Goal: Task Accomplishment & Management: Complete application form

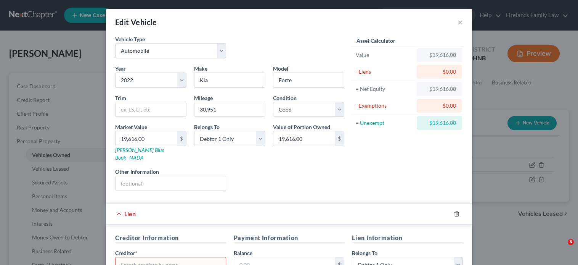
select select "0"
select select "4"
select select "2"
select select "0"
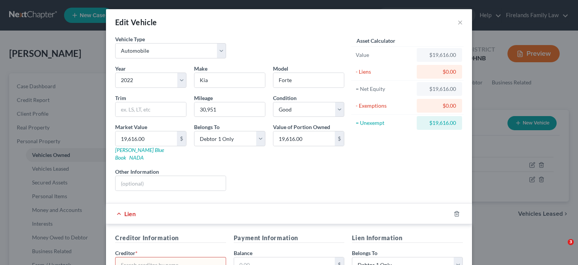
select select "0"
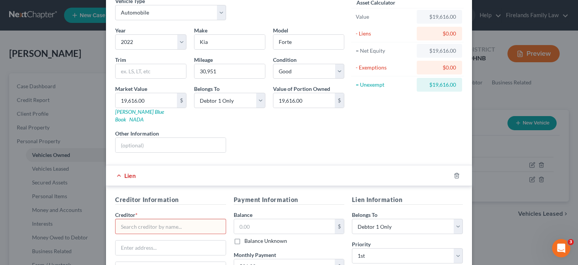
click at [140, 218] on input "text" at bounding box center [170, 225] width 111 height 15
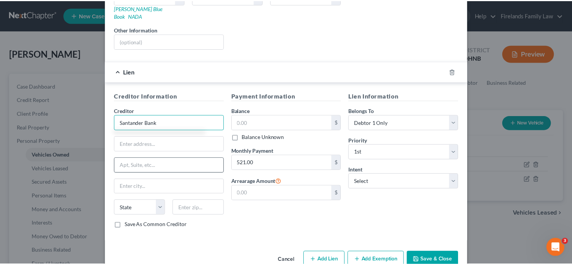
scroll to position [151, 0]
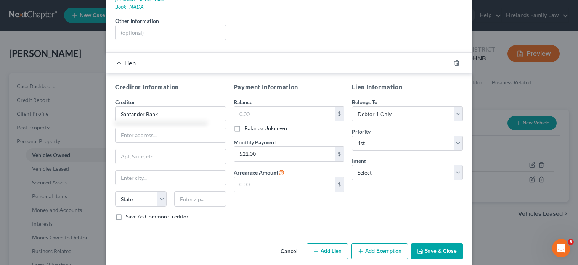
click at [444, 243] on button "Save & Close" at bounding box center [437, 251] width 52 height 16
type input "Santander Bank"
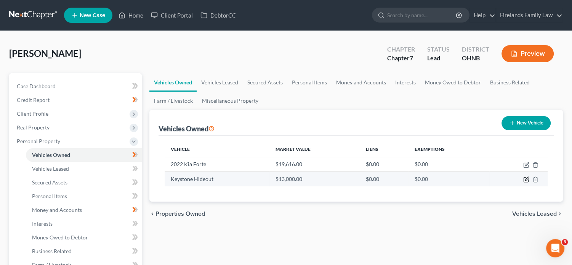
click at [527, 177] on icon "button" at bounding box center [526, 178] width 3 height 3
select select "5"
select select "0"
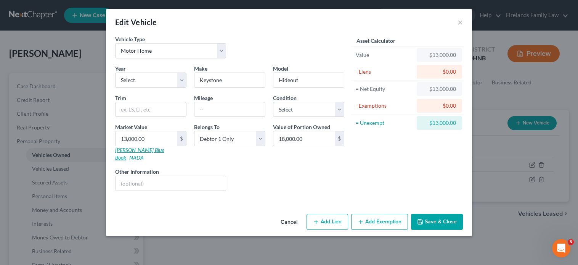
click at [133, 149] on link "[PERSON_NAME] Blue Book" at bounding box center [139, 153] width 49 height 14
click at [433, 213] on button "Save & Close" at bounding box center [437, 221] width 52 height 16
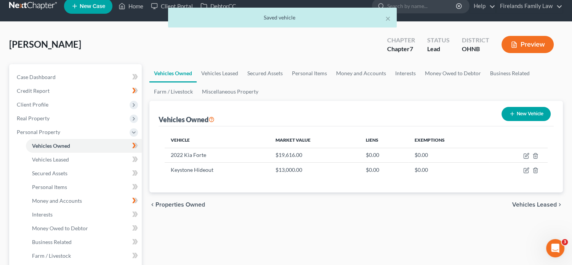
scroll to position [0, 0]
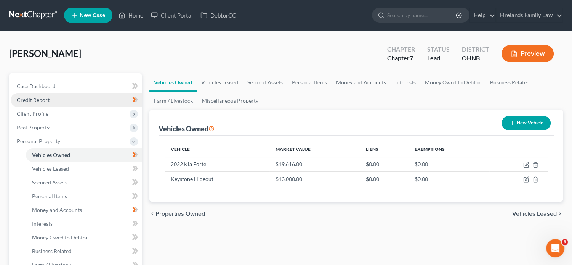
click at [67, 98] on link "Credit Report" at bounding box center [76, 100] width 131 height 14
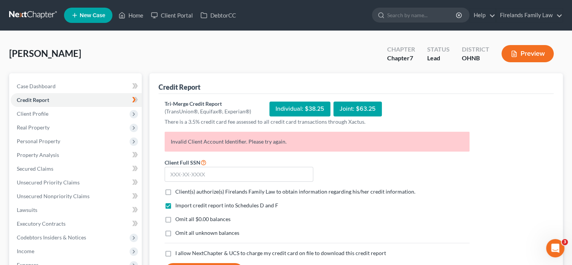
click at [558, 246] on icon "Open Intercom Messenger" at bounding box center [555, 248] width 13 height 13
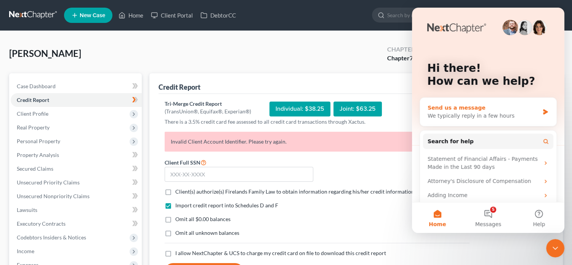
click at [543, 111] on icon "Intercom messenger" at bounding box center [546, 112] width 6 height 6
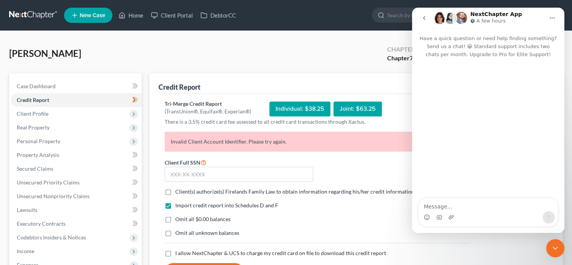
click at [490, 205] on textarea "Message…" at bounding box center [489, 204] width 140 height 13
type textarea "I am unable to access this clients credit report"
click at [175, 190] on label "Client(s) authorize(s) Firelands Family Law to obtain information regarding his…" at bounding box center [295, 192] width 240 height 8
click at [178, 190] on input "Client(s) authorize(s) Firelands Family Law to obtain information regarding his…" at bounding box center [180, 190] width 5 height 5
checkbox input "true"
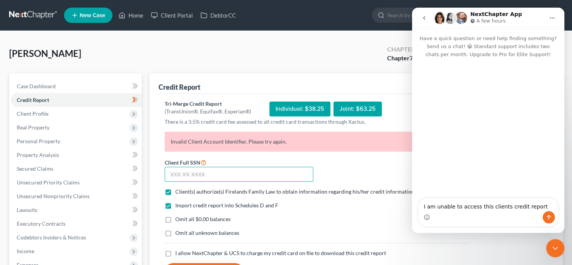
click at [200, 171] on input "text" at bounding box center [239, 174] width 149 height 15
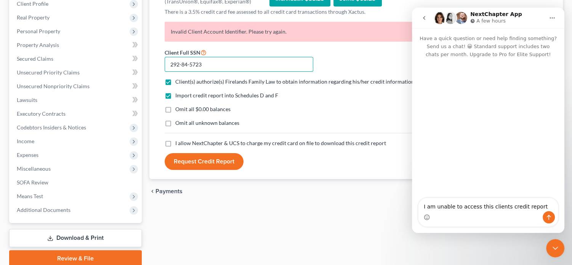
scroll to position [114, 0]
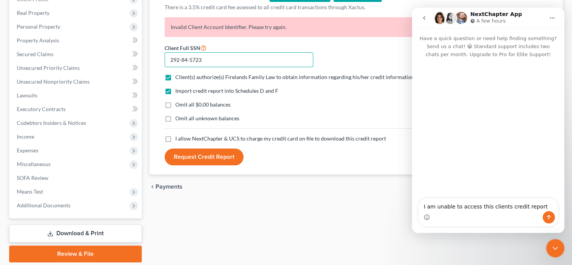
type input "292-84-5723"
click at [175, 140] on label "I allow NextChapter & UCS to charge my credit card on file to download this cre…" at bounding box center [280, 139] width 211 height 8
click at [178, 140] on input "I allow NextChapter & UCS to charge my credit card on file to download this cre…" at bounding box center [180, 137] width 5 height 5
checkbox input "true"
click at [190, 152] on button "Request Credit Report" at bounding box center [204, 156] width 79 height 17
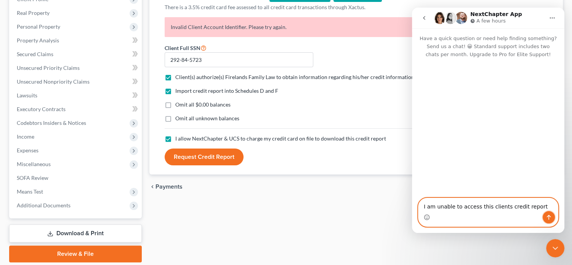
drag, startPoint x: 546, startPoint y: 216, endPoint x: 542, endPoint y: 211, distance: 6.5
click at [546, 215] on icon "Send a message…" at bounding box center [549, 217] width 6 height 6
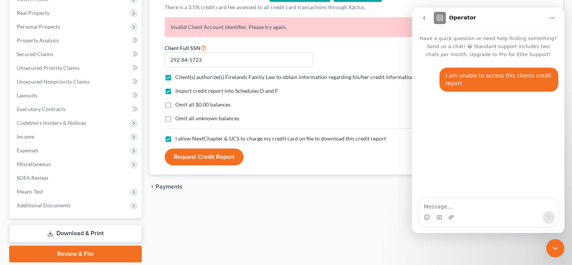
click at [423, 18] on icon "go back" at bounding box center [424, 18] width 6 height 6
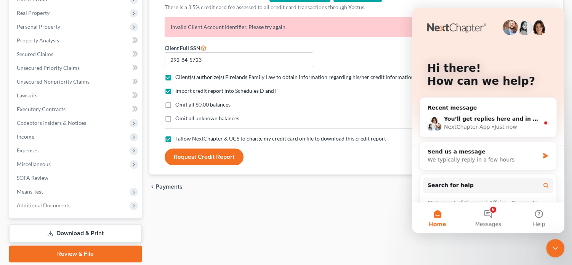
click at [307, 233] on div "Credit Report Tri-Merge Credit Report (TransUnion®, Equifax®, Experian®) Indivi…" at bounding box center [356, 110] width 421 height 303
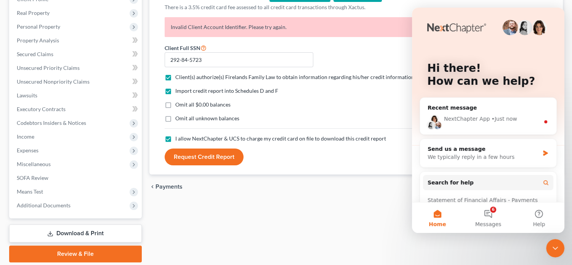
scroll to position [0, 0]
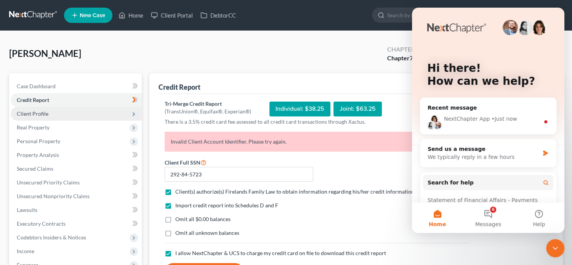
click at [65, 117] on span "Client Profile" at bounding box center [76, 114] width 131 height 14
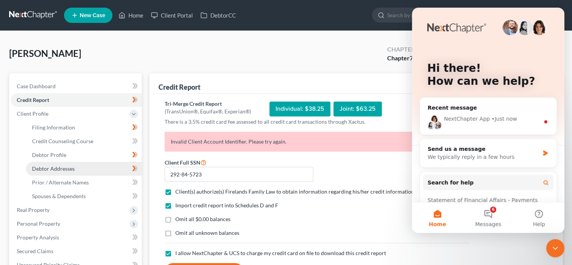
click at [85, 166] on link "Debtor Addresses" at bounding box center [84, 169] width 116 height 14
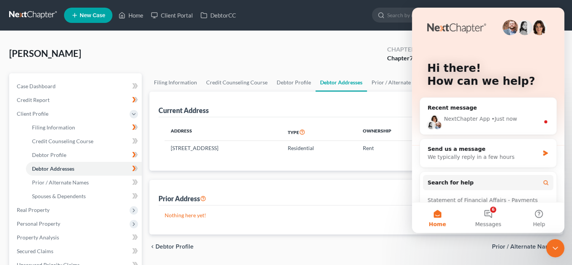
click at [376, 104] on div "Current Address New Address" at bounding box center [356, 104] width 395 height 26
drag, startPoint x: 140, startPoint y: 20, endPoint x: 376, endPoint y: 234, distance: 317.9
click at [375, 239] on div "chevron_left Debtor Profile Prior / Alternate Names chevron_right" at bounding box center [356, 246] width 414 height 24
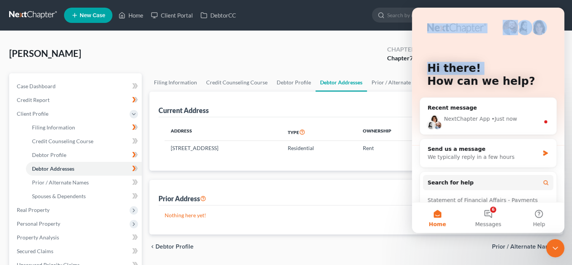
drag, startPoint x: 480, startPoint y: 13, endPoint x: 422, endPoint y: 84, distance: 92.2
click at [422, 84] on div "Hi there! How can we help?" at bounding box center [488, 76] width 137 height 137
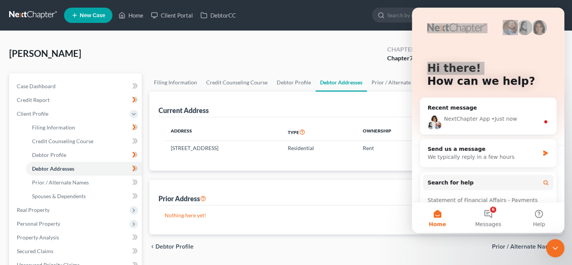
click at [461, 250] on div "chevron_left Debtor Profile Prior / Alternate Names chevron_right" at bounding box center [356, 246] width 414 height 24
click at [422, 251] on div "chevron_left Debtor Profile Prior / Alternate Names chevron_right" at bounding box center [356, 246] width 414 height 24
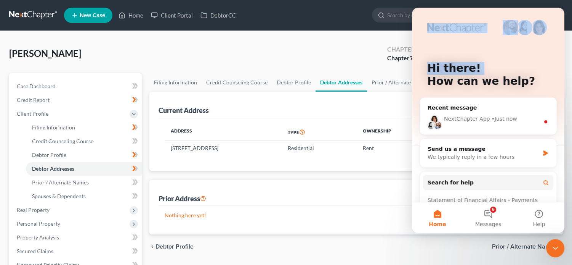
click at [438, 216] on button "Home" at bounding box center [437, 217] width 51 height 30
click at [435, 215] on button "Home" at bounding box center [437, 217] width 51 height 30
click at [488, 217] on button "6 Messages" at bounding box center [488, 217] width 51 height 30
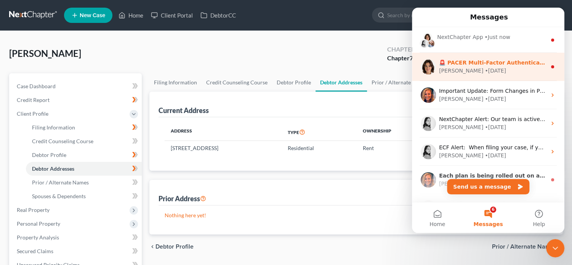
click at [488, 70] on div "[PERSON_NAME] • [DATE]" at bounding box center [493, 71] width 108 height 8
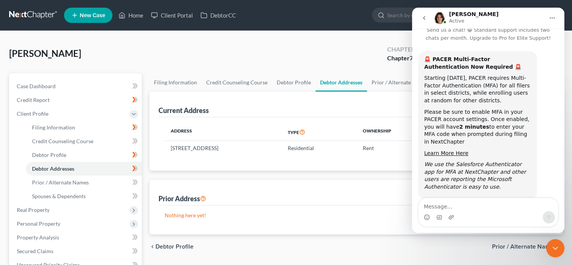
scroll to position [26, 0]
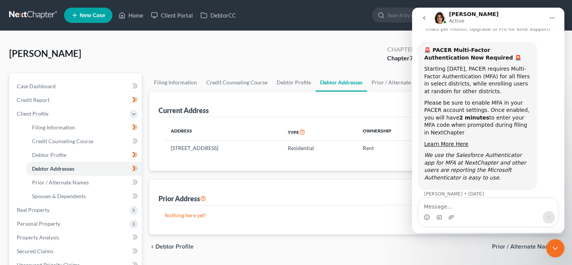
click at [474, 251] on div "chevron_left Debtor Profile Prior / Alternate Names chevron_right" at bounding box center [356, 246] width 414 height 24
click at [555, 249] on icon "Close Intercom Messenger" at bounding box center [555, 247] width 5 height 3
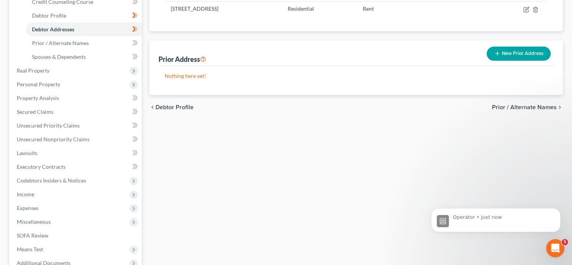
scroll to position [152, 0]
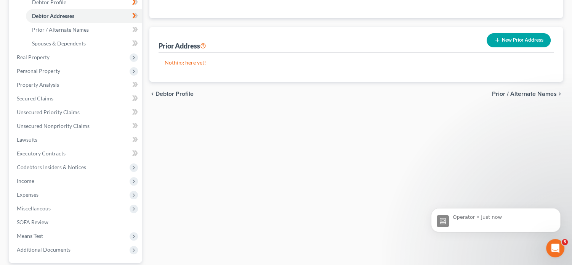
click at [521, 40] on button "New Prior Address" at bounding box center [519, 40] width 64 height 14
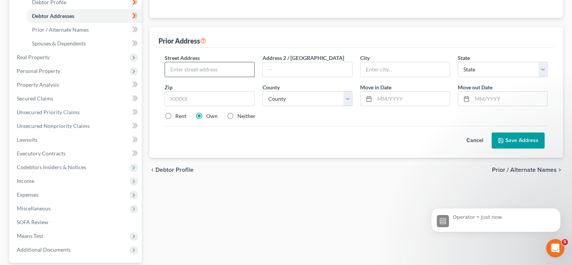
click at [210, 66] on input "text" at bounding box center [209, 69] width 89 height 14
click at [183, 69] on input "text" at bounding box center [209, 69] width 89 height 14
type input "[STREET_ADDRESS][US_STATE]"
click at [302, 70] on input "text" at bounding box center [307, 69] width 89 height 14
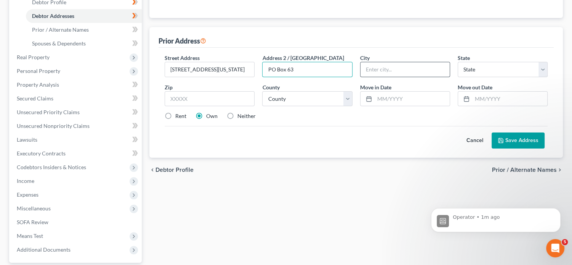
type input "PO Box 63"
click at [378, 68] on input "text" at bounding box center [405, 69] width 89 height 14
type input "Republic"
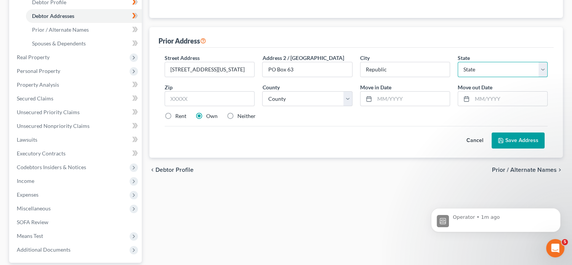
click at [544, 68] on select "State [US_STATE] AK AR AZ CA CO CT DE DC [GEOGRAPHIC_DATA] [GEOGRAPHIC_DATA] GU…" at bounding box center [503, 69] width 90 height 15
select select "36"
click at [458, 62] on select "State [US_STATE] AK AR AZ CA CO CT DE DC [GEOGRAPHIC_DATA] [GEOGRAPHIC_DATA] GU…" at bounding box center [503, 69] width 90 height 15
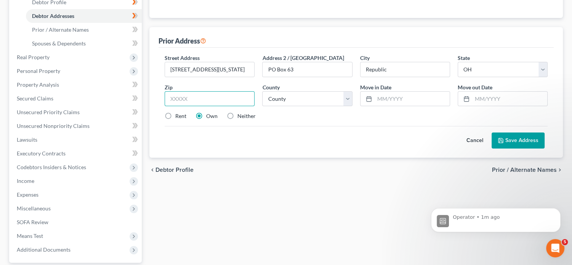
click at [237, 97] on input "text" at bounding box center [210, 98] width 90 height 15
click at [477, 97] on input "text" at bounding box center [509, 98] width 75 height 14
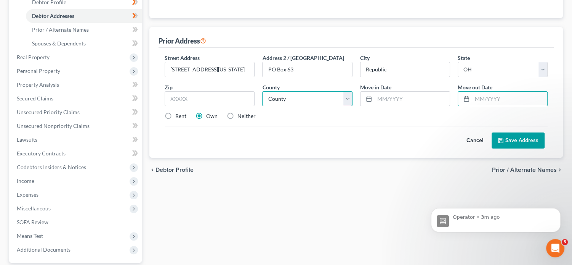
click at [347, 98] on select "County [GEOGRAPHIC_DATA] [GEOGRAPHIC_DATA] [GEOGRAPHIC_DATA] [GEOGRAPHIC_DATA] …" at bounding box center [307, 98] width 90 height 15
select select "73"
click at [262, 91] on select "County [GEOGRAPHIC_DATA] [GEOGRAPHIC_DATA] [GEOGRAPHIC_DATA] [GEOGRAPHIC_DATA] …" at bounding box center [307, 98] width 90 height 15
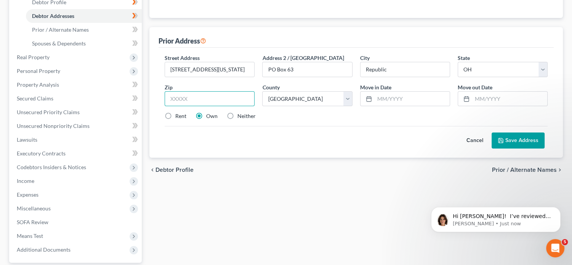
click at [224, 98] on input "text" at bounding box center [210, 98] width 90 height 15
click at [181, 98] on input "text" at bounding box center [210, 98] width 90 height 15
type input "44867"
click at [349, 222] on div "Filing Information Credit Counseling Course Debtor Profile Debtor Addresses Pri…" at bounding box center [356, 113] width 421 height 385
click at [482, 99] on input "text" at bounding box center [509, 98] width 75 height 14
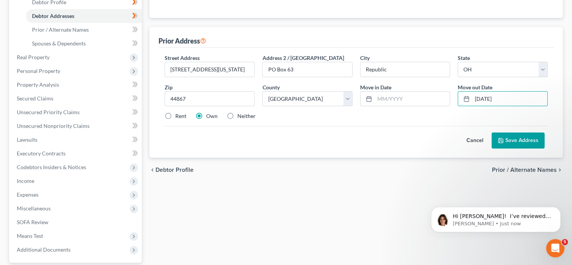
type input "[DATE]"
click at [531, 139] on button "Save Address" at bounding box center [518, 140] width 53 height 16
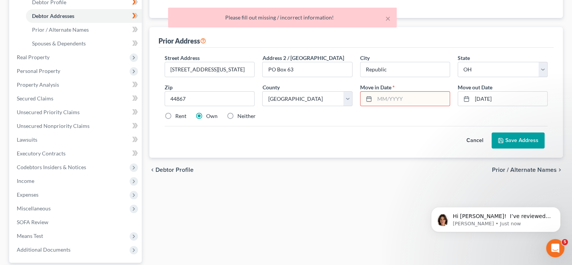
click at [387, 93] on input "text" at bounding box center [412, 98] width 75 height 14
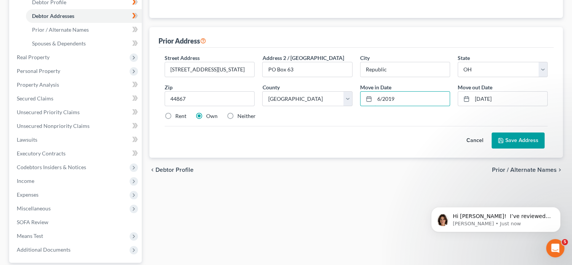
type input "6/2019"
click at [514, 135] on button "Save Address" at bounding box center [518, 140] width 53 height 16
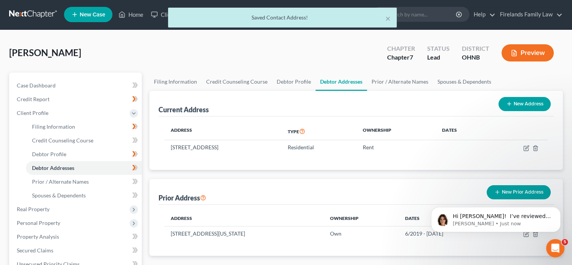
scroll to position [0, 0]
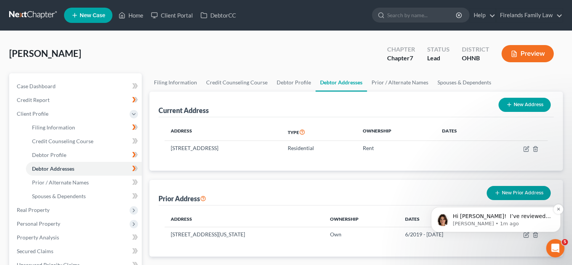
click at [489, 216] on p "Hi [PERSON_NAME]! ​ I’ve reviewed the error message and already sent it over to…" at bounding box center [502, 216] width 98 height 8
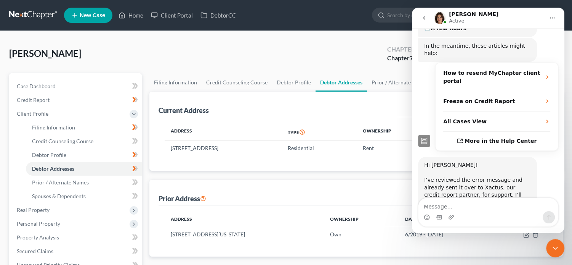
scroll to position [124, 0]
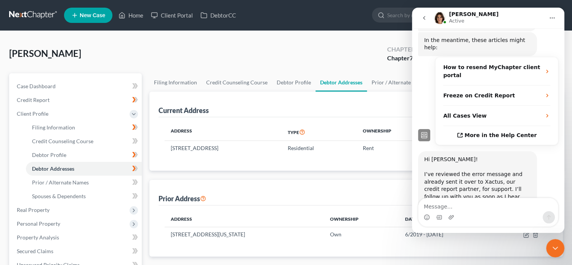
click at [487, 207] on textarea "Message…" at bounding box center [489, 204] width 140 height 13
drag, startPoint x: 555, startPoint y: 245, endPoint x: 550, endPoint y: 246, distance: 5.1
click at [555, 245] on icon "Close Intercom Messenger" at bounding box center [555, 247] width 9 height 9
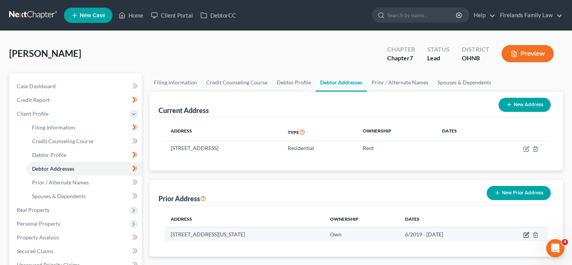
click at [524, 233] on icon "button" at bounding box center [526, 235] width 5 height 5
select select "36"
select select "73"
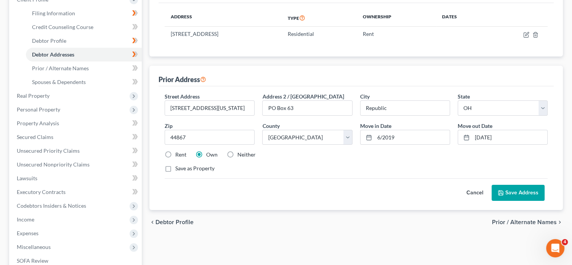
scroll to position [114, 0]
click at [238, 152] on label "Neither" at bounding box center [247, 154] width 18 height 8
click at [241, 152] on input "Neither" at bounding box center [243, 152] width 5 height 5
radio input "true"
click at [519, 191] on button "Save Address" at bounding box center [518, 192] width 53 height 16
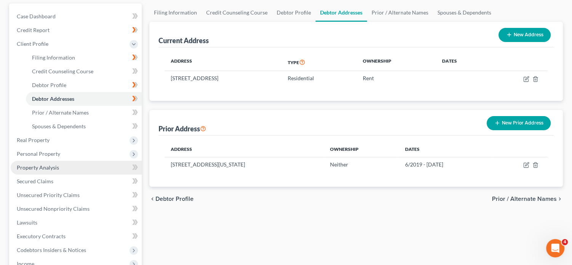
scroll to position [76, 0]
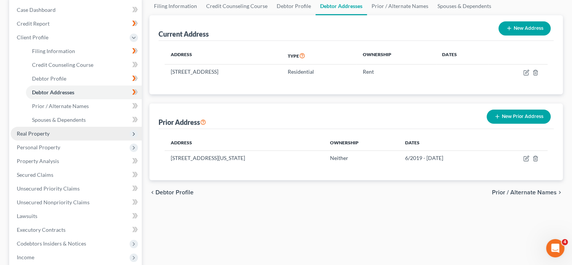
click at [116, 133] on span "Real Property" at bounding box center [76, 134] width 131 height 14
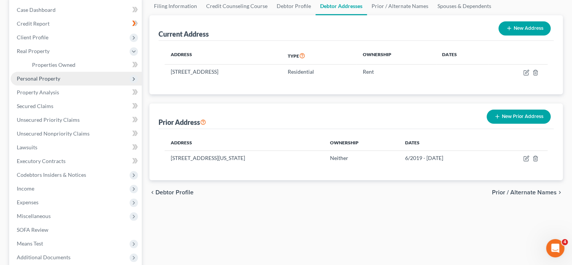
click at [87, 80] on span "Personal Property" at bounding box center [76, 79] width 131 height 14
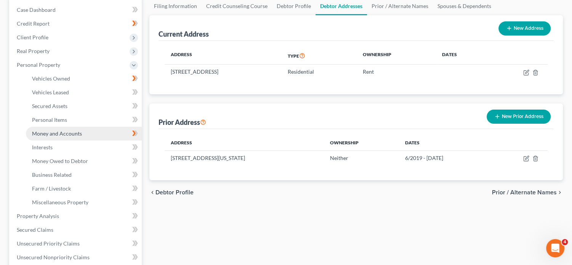
click at [85, 135] on link "Money and Accounts" at bounding box center [84, 134] width 116 height 14
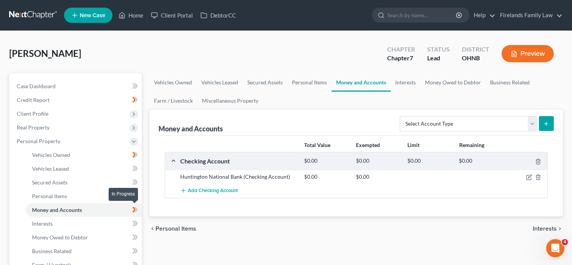
click at [137, 208] on icon at bounding box center [136, 209] width 3 height 5
